Goal: Task Accomplishment & Management: Manage account settings

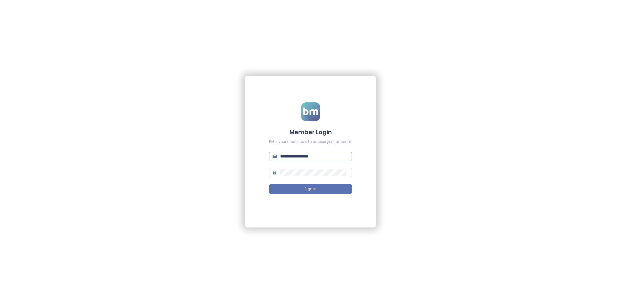
click at [305, 160] on span "**********" at bounding box center [310, 156] width 83 height 9
click at [305, 155] on input "**********" at bounding box center [314, 156] width 68 height 6
type input "**********"
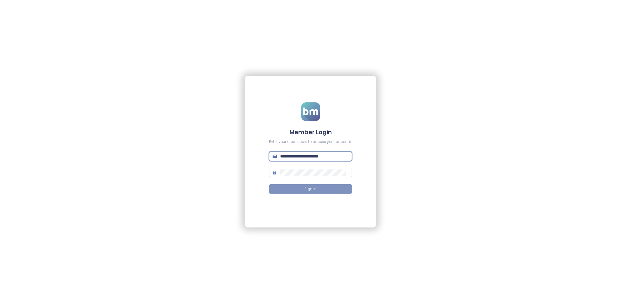
click at [337, 190] on button "Sign In" at bounding box center [310, 188] width 83 height 9
